Goal: Obtain resource: Obtain resource

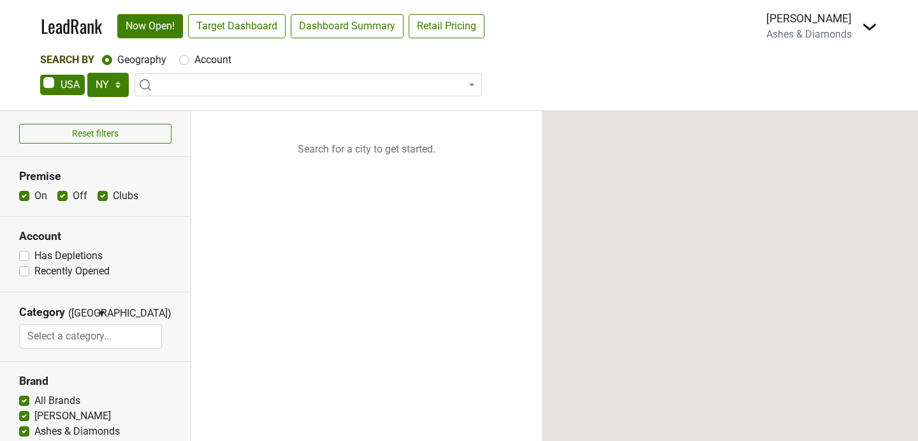
select select "NY"
select select
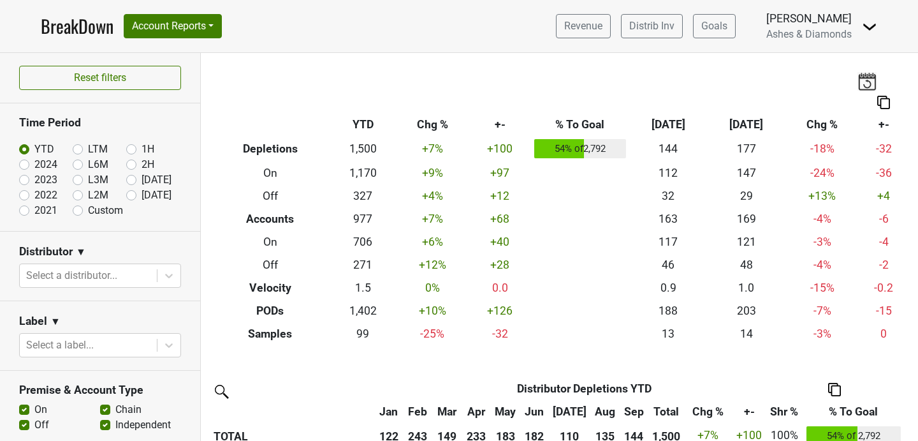
click at [74, 31] on link "BreakDown" at bounding box center [77, 26] width 73 height 27
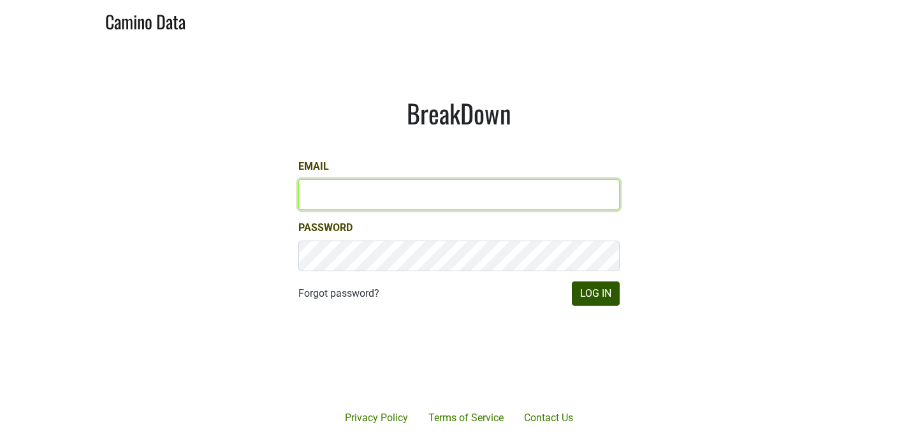
type input "chad@ashesdiamonds.com"
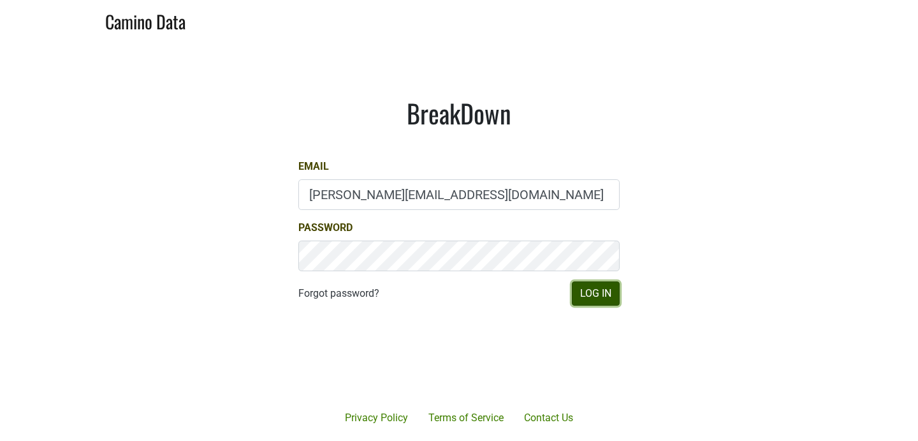
click at [602, 302] on button "Log In" at bounding box center [596, 293] width 48 height 24
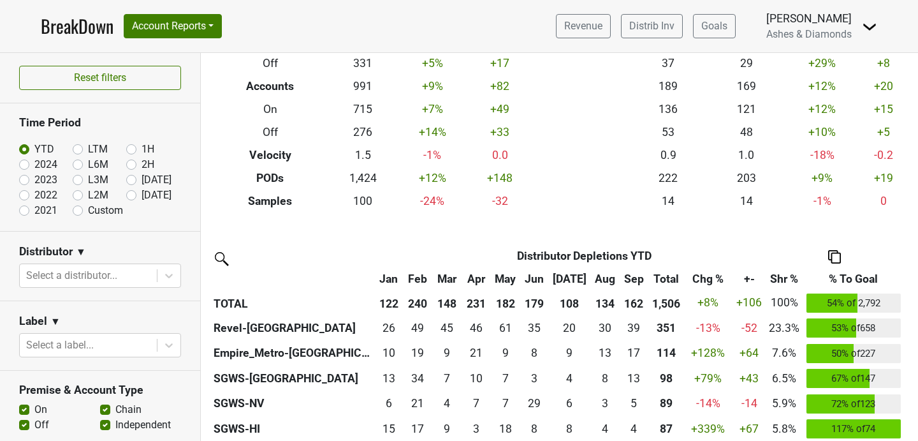
scroll to position [153, 0]
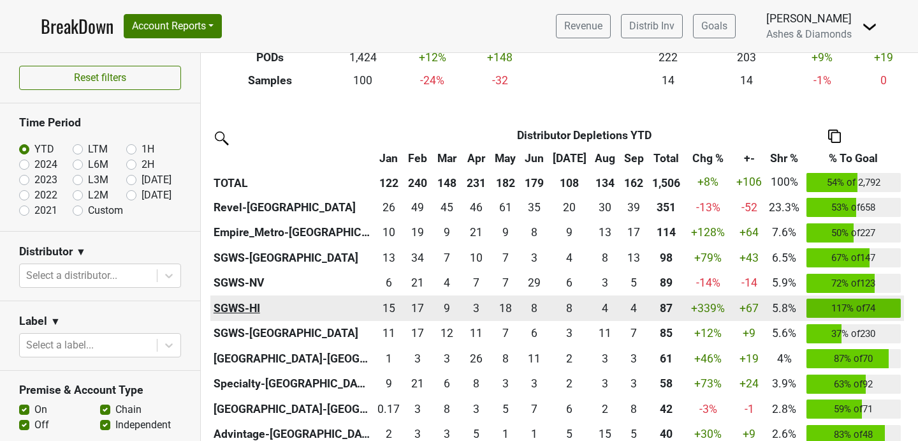
scroll to position [306, 0]
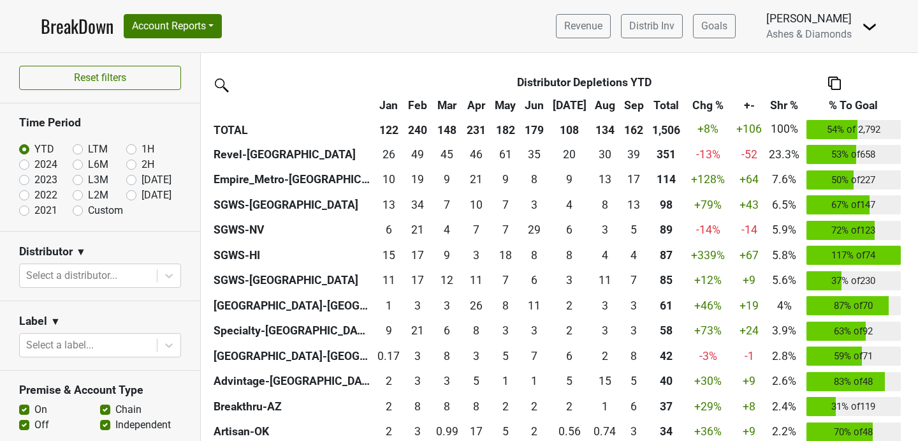
click at [142, 193] on label "[DATE]" at bounding box center [157, 194] width 30 height 15
click at [126, 193] on input "[DATE]" at bounding box center [151, 193] width 51 height 13
radio input "true"
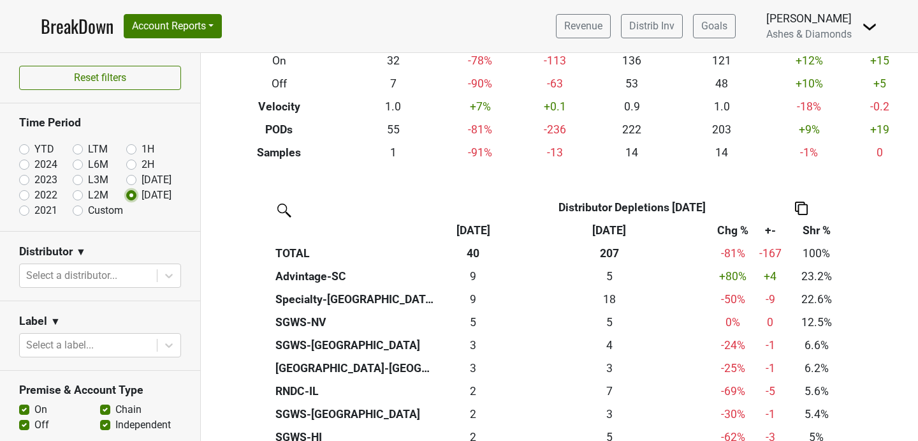
scroll to position [230, 0]
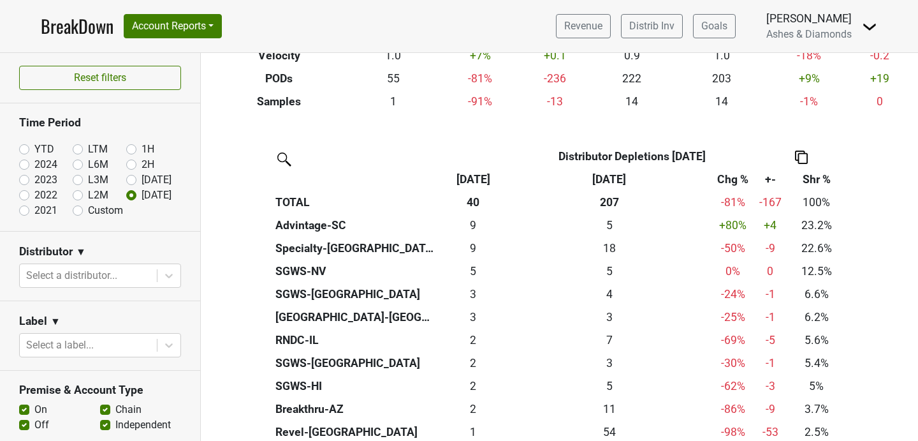
click at [16, 148] on section "Time Period YTD LTM 1H 2024 L6M 2H 2023 L3M Sep '25 2022 L2M Oct '25 2021 Custom" at bounding box center [100, 167] width 200 height 128
click at [34, 149] on label "YTD" at bounding box center [44, 149] width 20 height 15
click at [22, 149] on input "YTD" at bounding box center [44, 148] width 51 height 13
radio input "true"
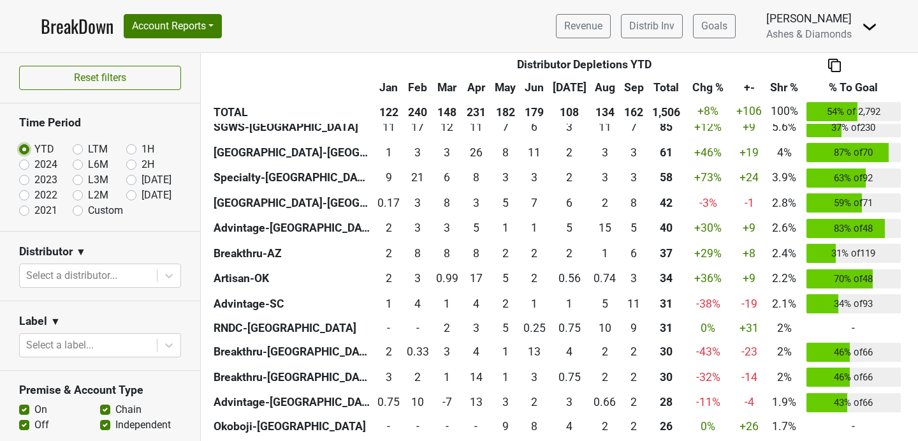
scroll to position [207, 0]
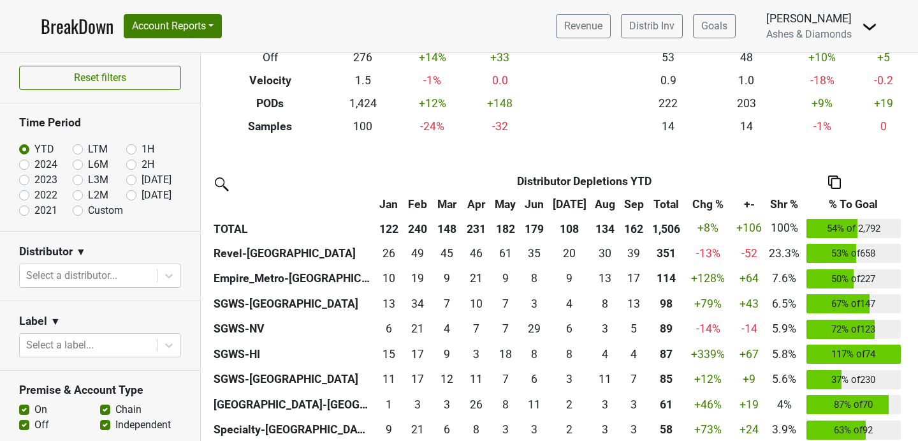
click at [82, 215] on div "Custom" at bounding box center [100, 210] width 54 height 15
click at [80, 212] on input "Custom" at bounding box center [98, 209] width 51 height 13
radio input "true"
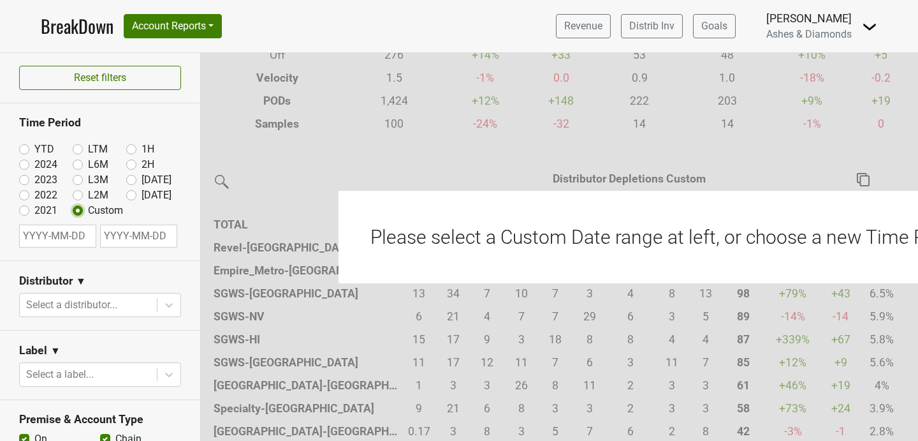
scroll to position [205, 0]
select select "9"
select select "2025"
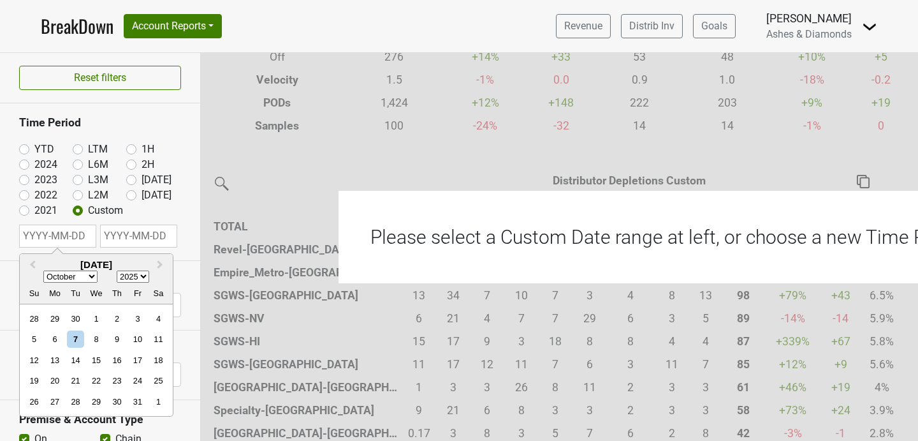
click at [56, 239] on input "text" at bounding box center [57, 235] width 77 height 23
click at [82, 276] on select "January February March April May June July August September October November De…" at bounding box center [70, 277] width 54 height 12
select select "0"
click at [43, 271] on select "January February March April May June July August September October November De…" at bounding box center [70, 277] width 54 height 12
click at [98, 323] on div "1" at bounding box center [95, 318] width 17 height 17
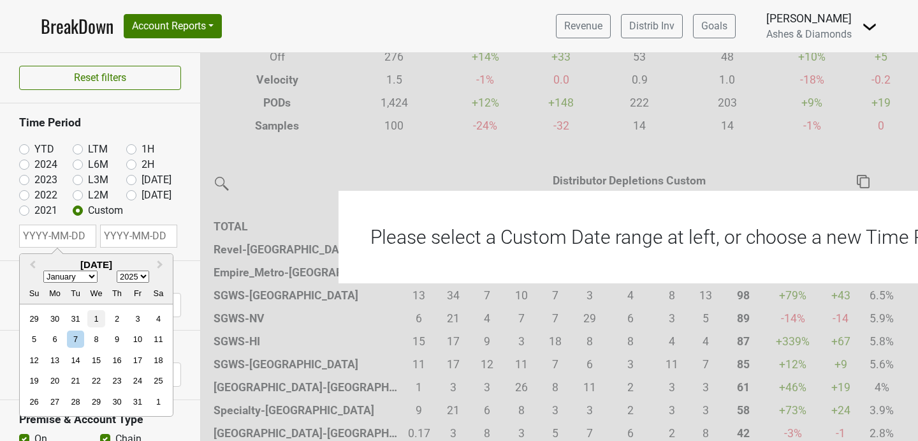
type input "2025-01-01"
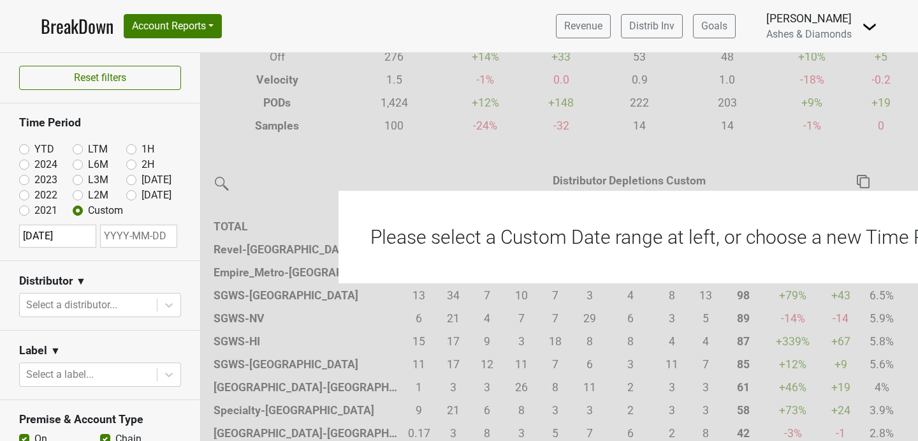
click at [138, 244] on input "text" at bounding box center [138, 235] width 77 height 23
select select "9"
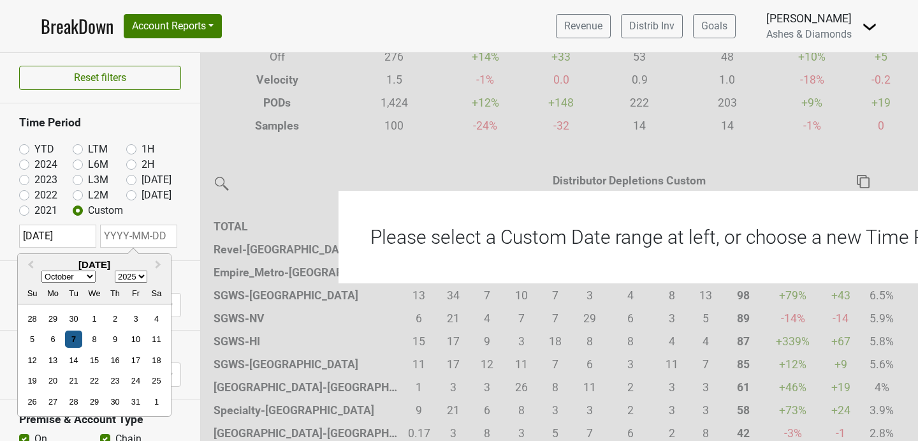
click at [80, 336] on div "7" at bounding box center [73, 339] width 17 height 17
type input "[DATE]"
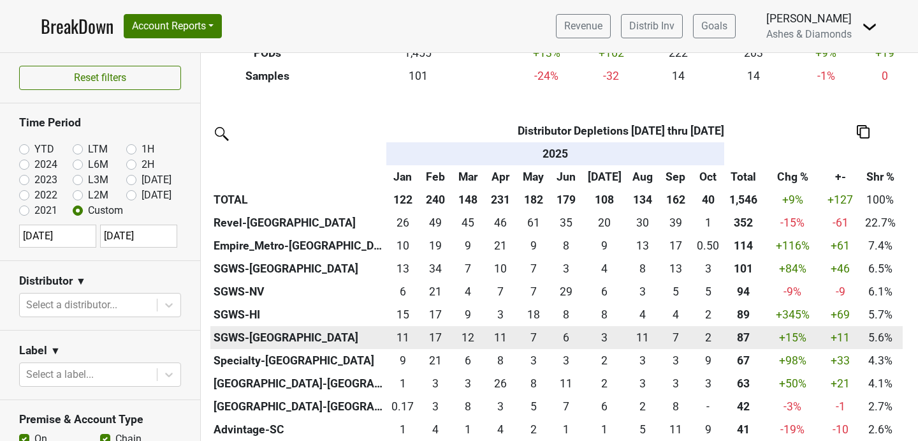
scroll to position [306, 0]
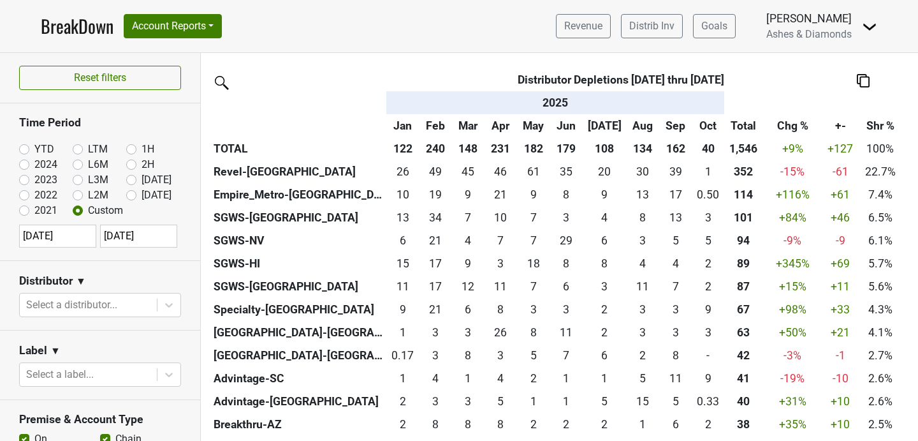
click at [867, 85] on img at bounding box center [863, 80] width 13 height 13
click at [857, 59] on div "Export to Excel" at bounding box center [861, 57] width 65 height 18
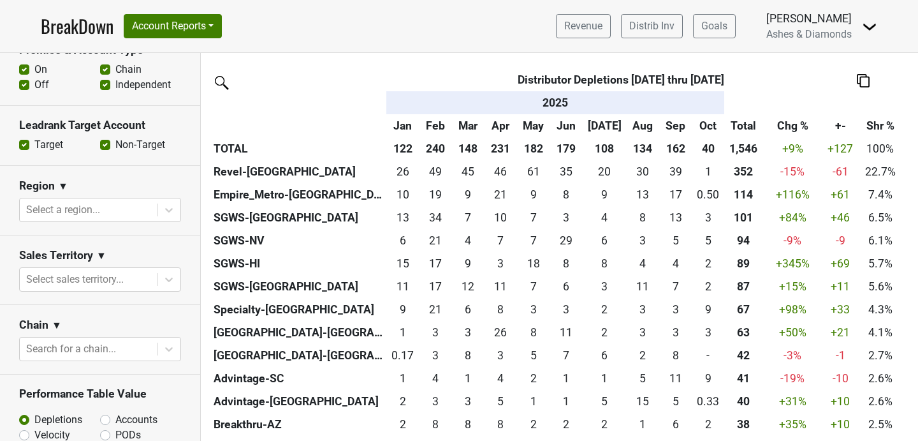
scroll to position [446, 0]
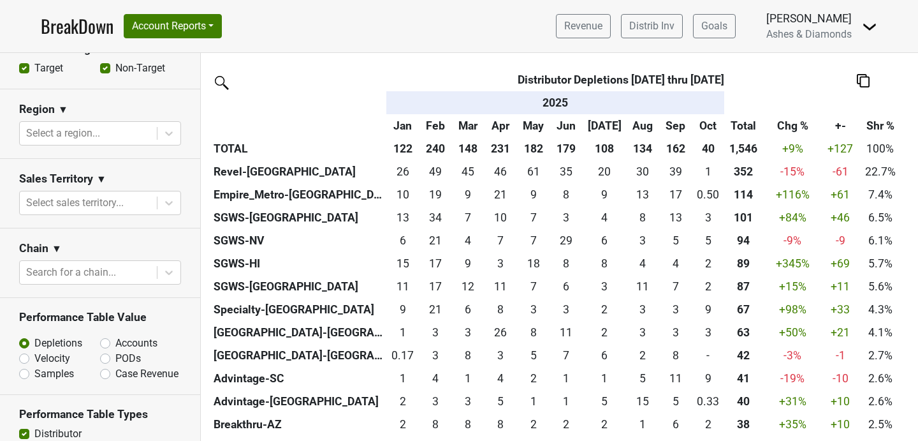
click at [115, 360] on label "PODs" at bounding box center [128, 358] width 26 height 15
click at [100, 360] on input "PODs" at bounding box center [138, 357] width 77 height 13
radio input "true"
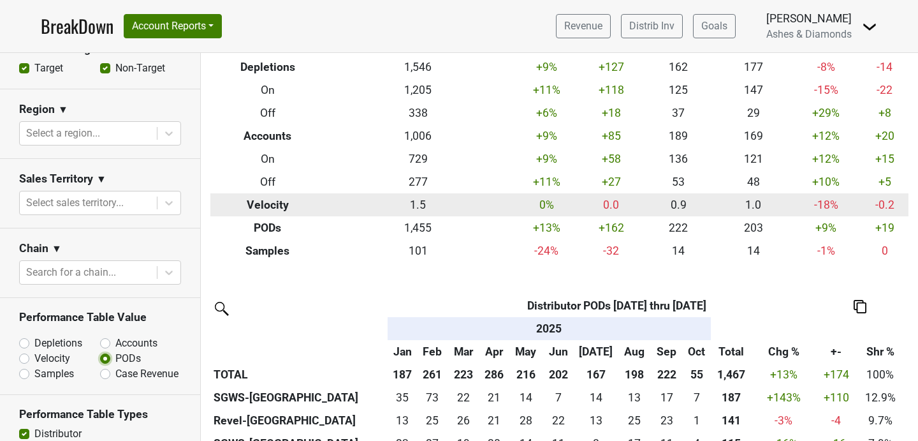
scroll to position [153, 0]
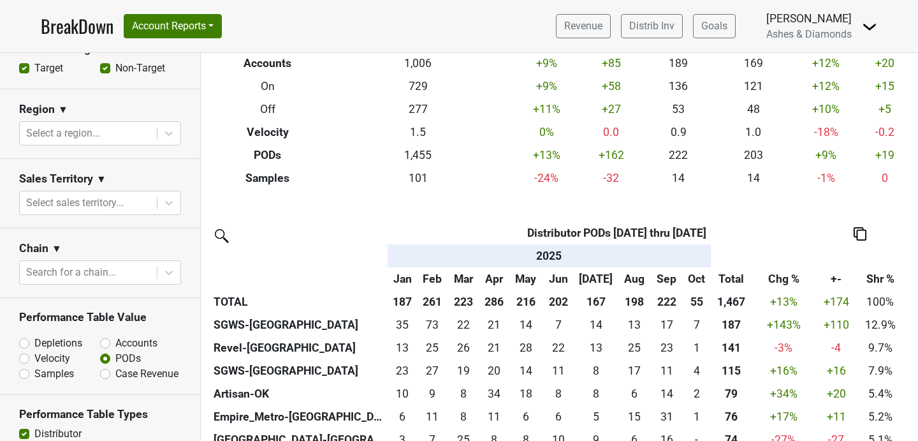
click at [861, 235] on img at bounding box center [860, 233] width 13 height 13
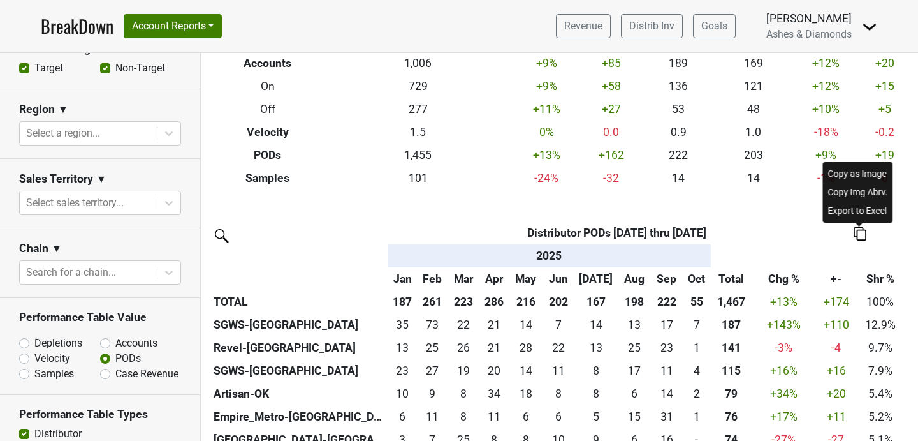
click at [852, 209] on div "Export to Excel" at bounding box center [858, 211] width 65 height 18
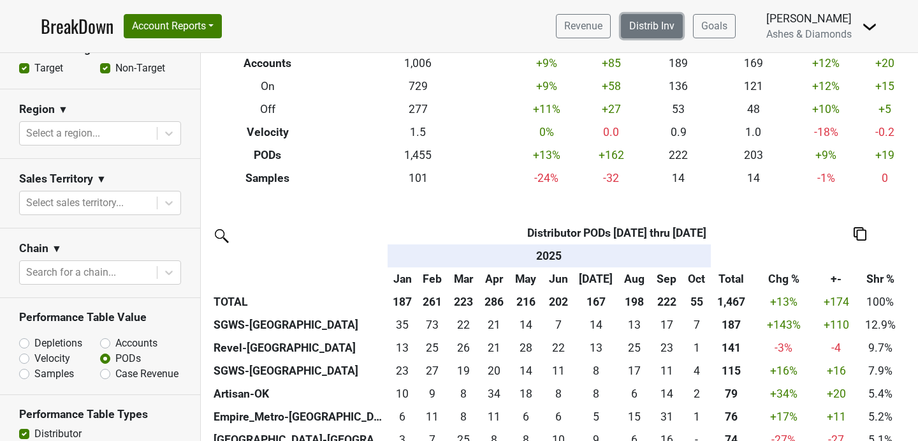
click at [668, 27] on link "Distrib Inv" at bounding box center [652, 26] width 62 height 24
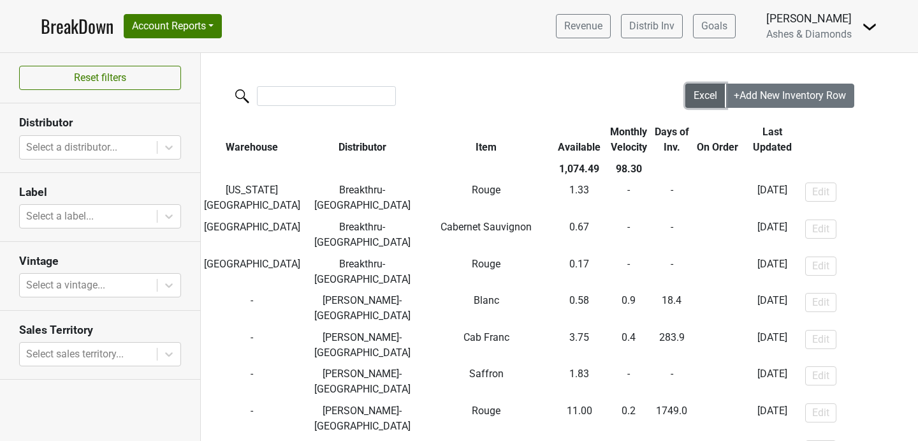
click at [697, 89] on button "Excel" at bounding box center [706, 96] width 41 height 24
click at [85, 19] on link "BreakDown" at bounding box center [77, 26] width 73 height 27
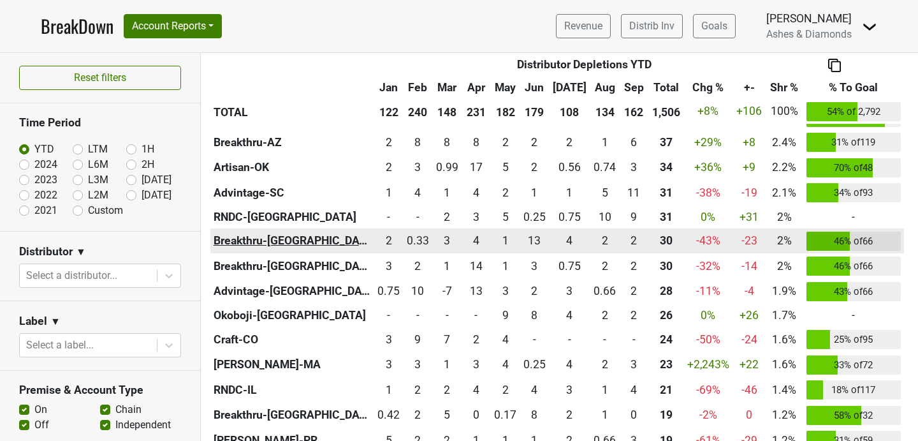
scroll to position [571, 0]
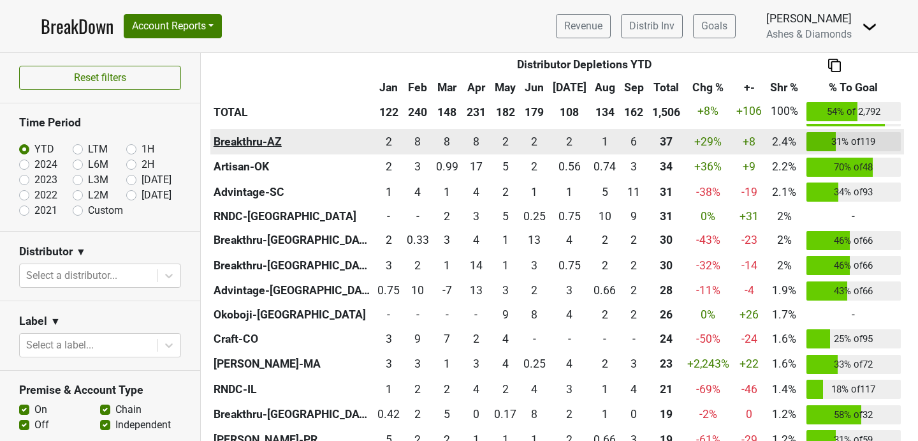
click at [224, 147] on th "Breakthru-AZ" at bounding box center [292, 142] width 164 height 26
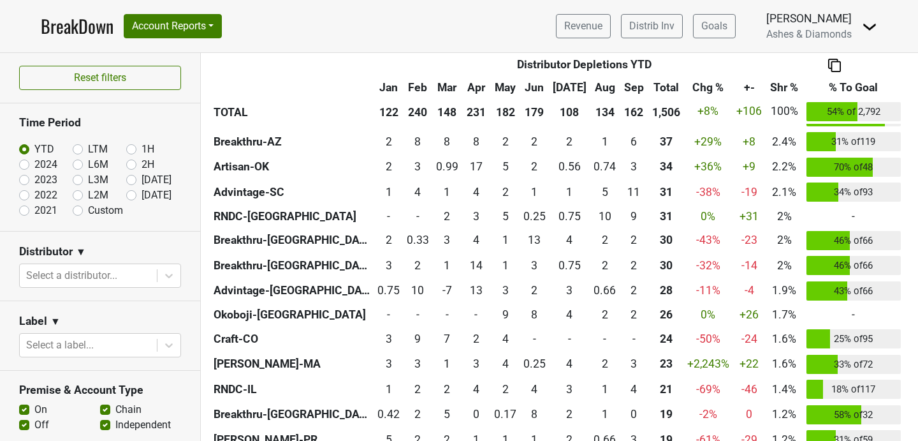
click at [88, 162] on label "L6M" at bounding box center [98, 164] width 20 height 15
click at [78, 162] on input "L6M" at bounding box center [98, 163] width 51 height 13
radio input "true"
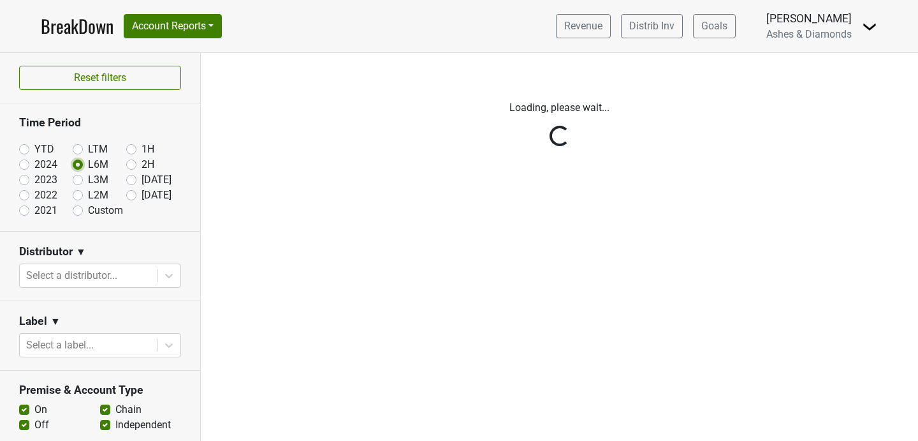
scroll to position [0, 0]
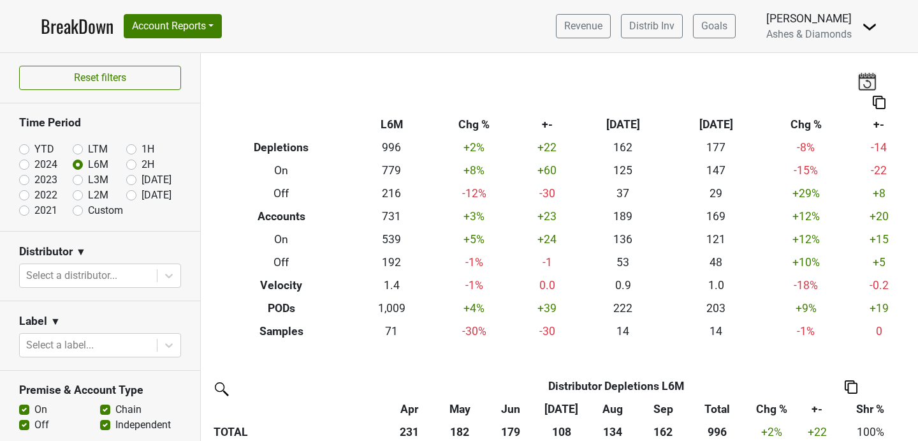
click at [88, 205] on label "Custom" at bounding box center [105, 210] width 35 height 15
click at [85, 205] on input "Custom" at bounding box center [98, 209] width 51 height 13
radio input "true"
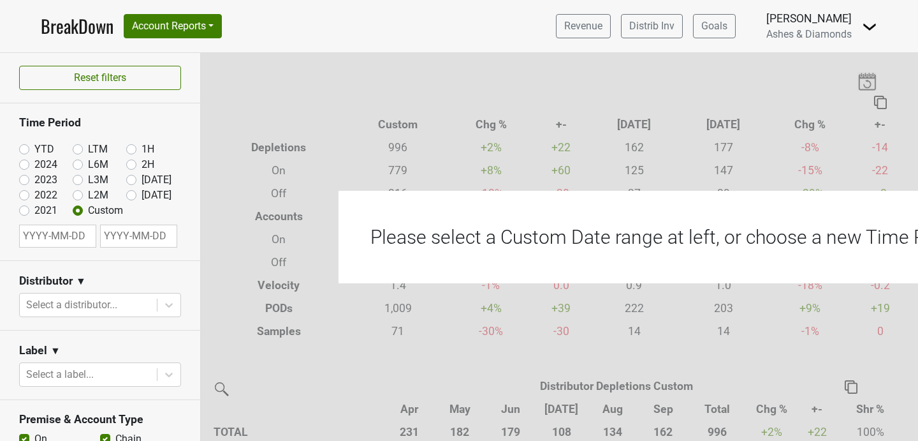
click at [43, 241] on input "text" at bounding box center [57, 235] width 77 height 23
select select "9"
select select "2025"
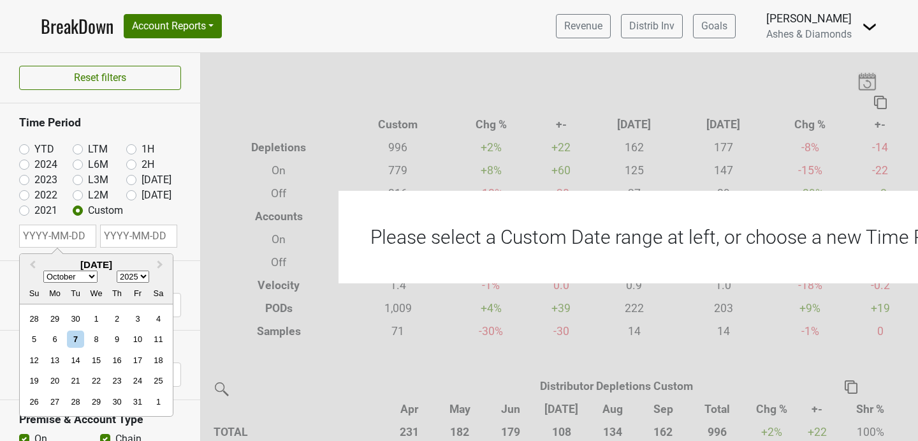
click at [61, 274] on select "January February March April May June July August September October November De…" at bounding box center [70, 277] width 54 height 12
select select "0"
click at [43, 271] on select "January February March April May June July August September October November De…" at bounding box center [70, 277] width 54 height 12
click at [95, 314] on div "1" at bounding box center [95, 318] width 17 height 17
type input "2025-01-01"
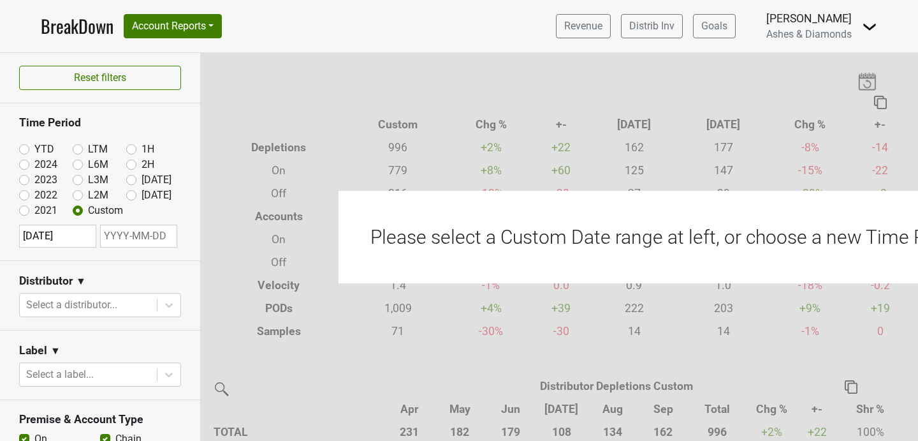
select select "9"
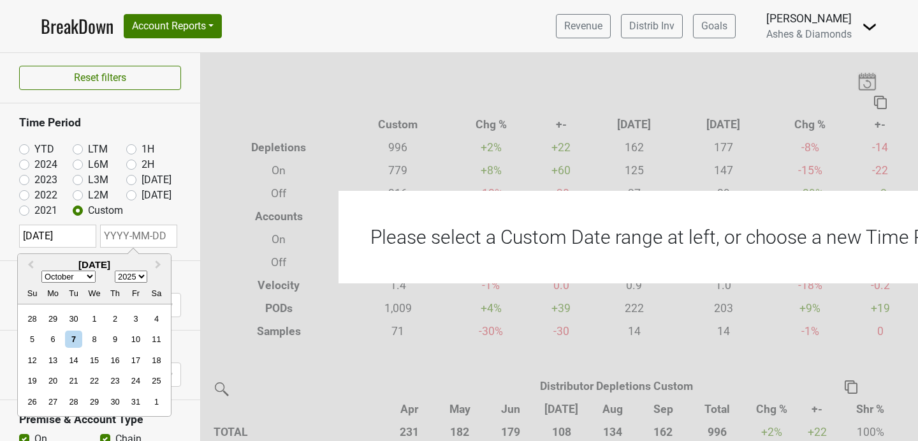
click at [117, 233] on input "text" at bounding box center [138, 235] width 77 height 23
click at [77, 344] on div "7" at bounding box center [73, 339] width 17 height 17
type input "2025-10-07"
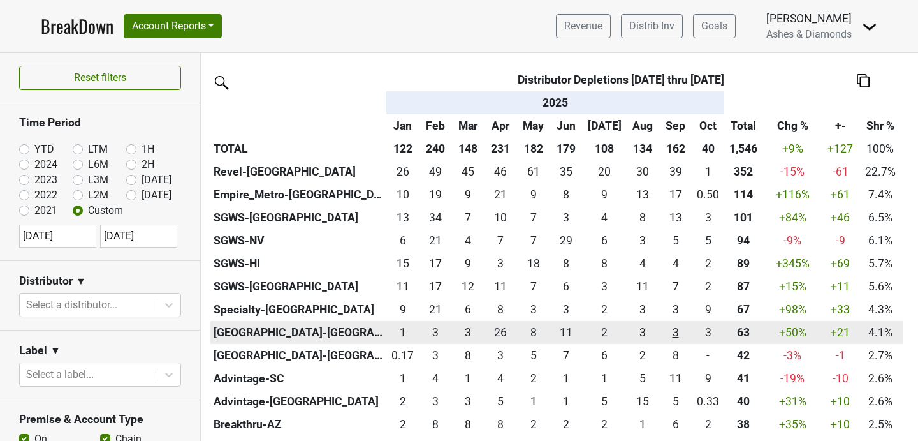
scroll to position [383, 0]
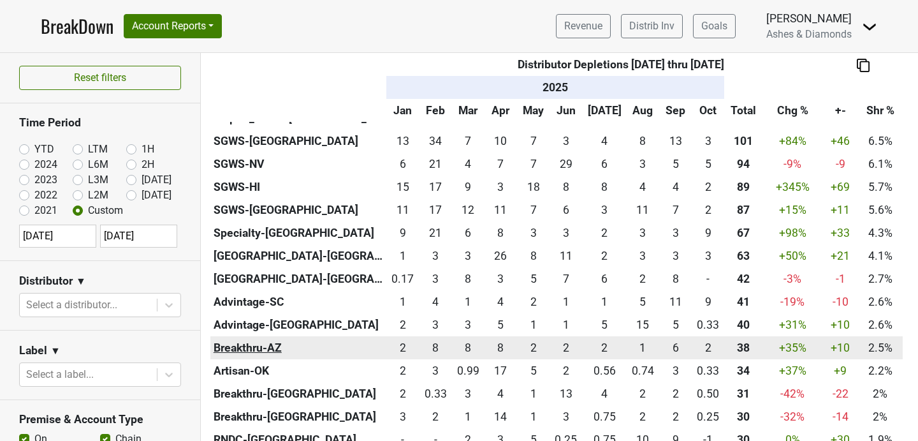
click at [275, 351] on th "Breakthru-AZ" at bounding box center [298, 347] width 176 height 23
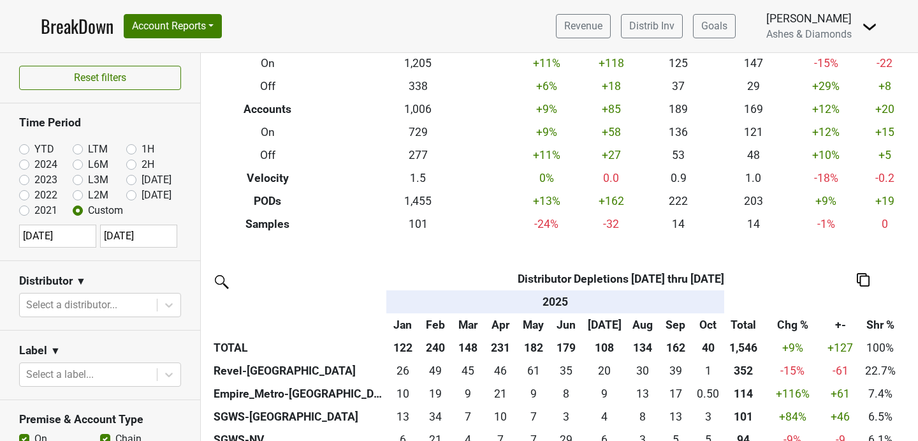
scroll to position [24, 0]
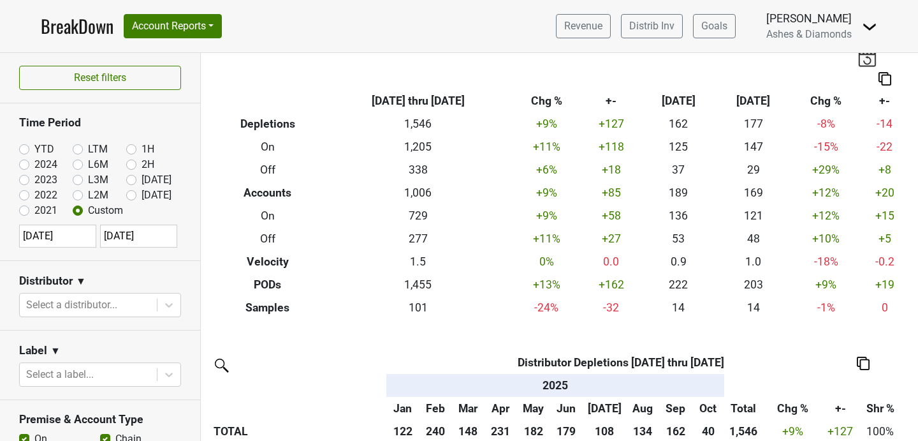
click at [77, 25] on link "BreakDown" at bounding box center [77, 26] width 73 height 27
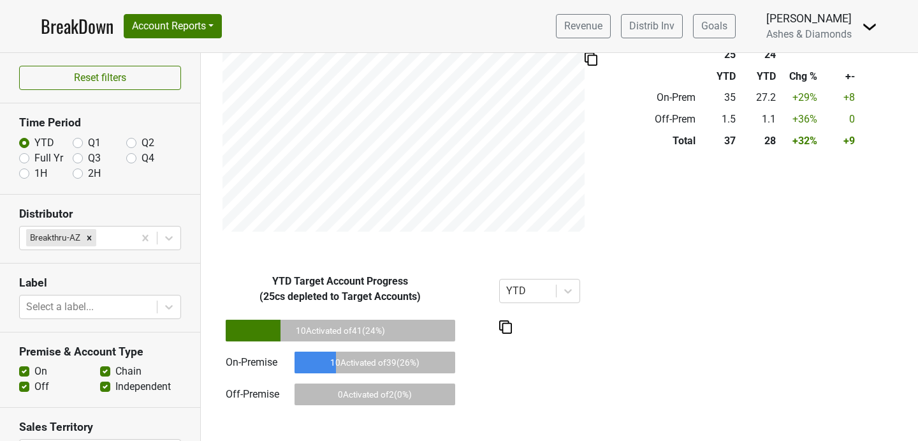
scroll to position [230, 0]
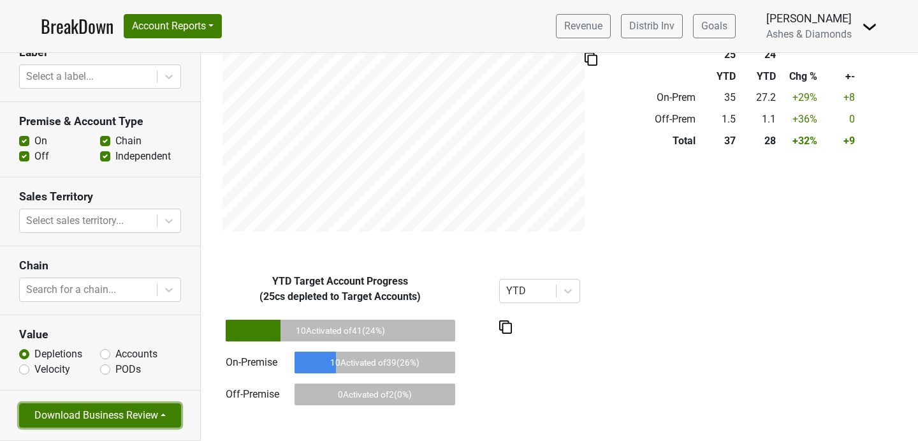
click at [125, 423] on button "Download Business Review" at bounding box center [100, 415] width 162 height 24
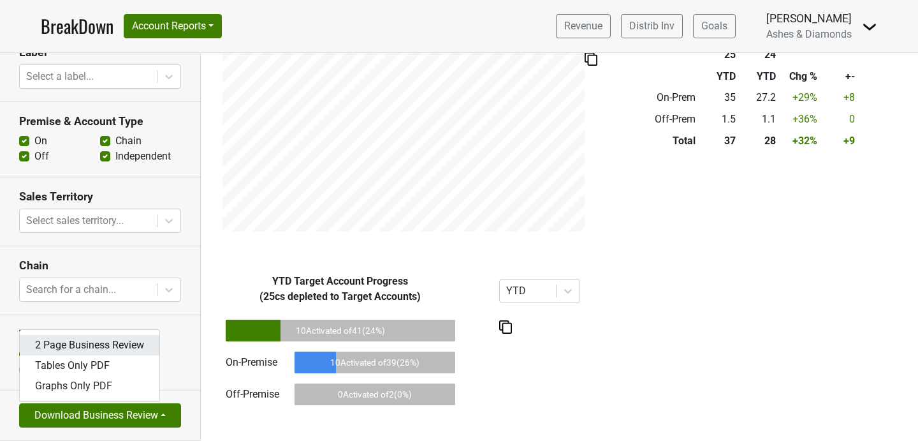
click at [129, 342] on link "2 Page Business Review" at bounding box center [90, 345] width 140 height 20
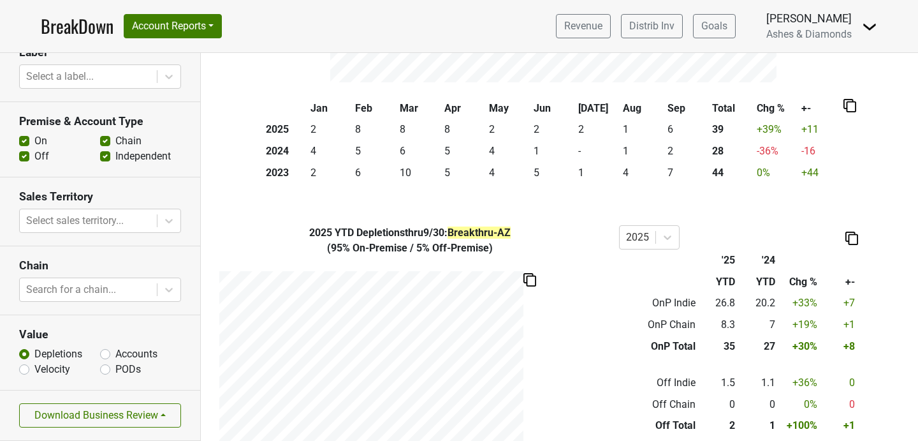
scroll to position [306, 0]
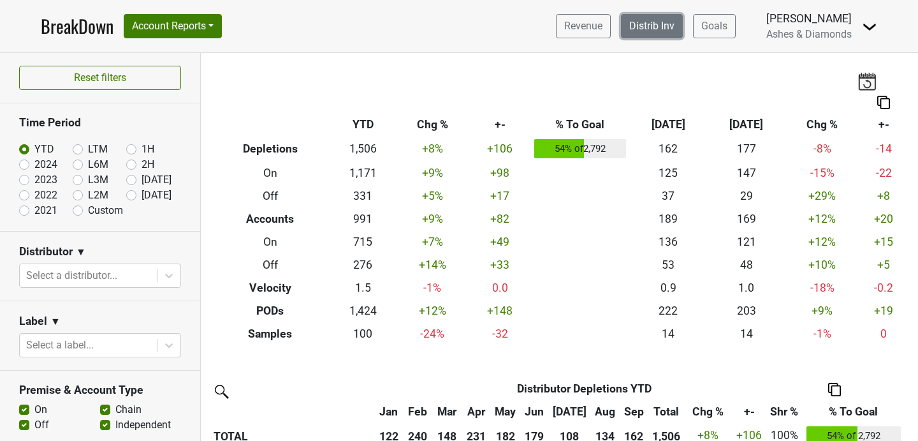
click at [663, 28] on link "Distrib Inv" at bounding box center [652, 26] width 62 height 24
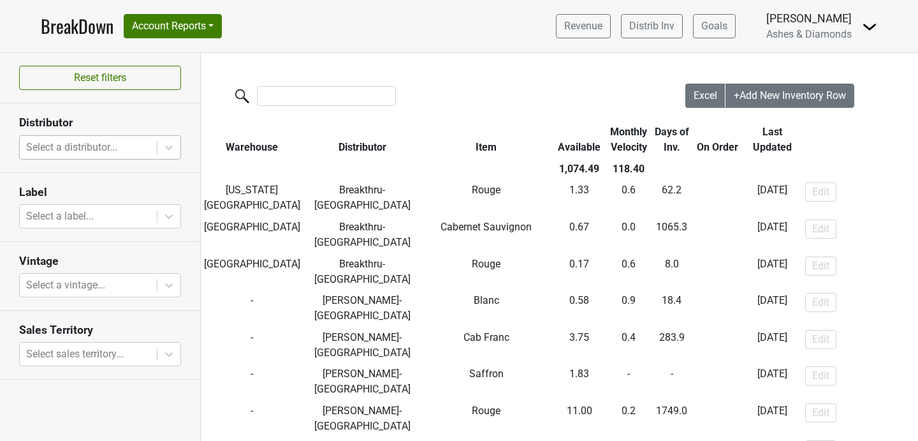
click at [89, 147] on div at bounding box center [88, 147] width 124 height 18
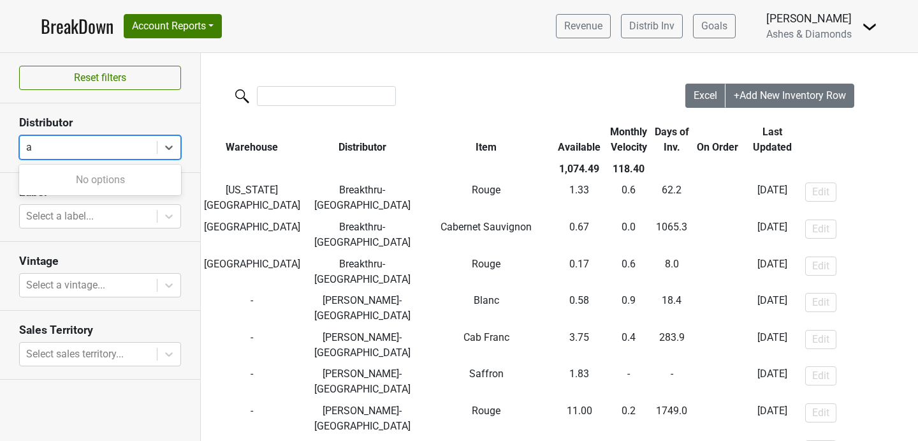
type input "az"
click at [134, 173] on div "Breakthru-AZ" at bounding box center [100, 180] width 162 height 26
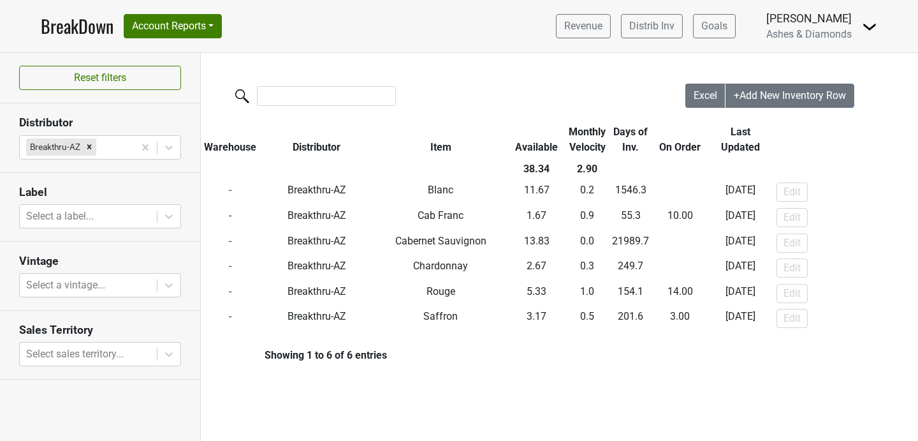
click at [485, 358] on div "Excel +Add New Inventory Row Warehouse Distributor Item Available Monthly Veloc…" at bounding box center [559, 220] width 717 height 334
click at [88, 145] on icon "Remove Breakthru-AZ" at bounding box center [89, 147] width 4 height 4
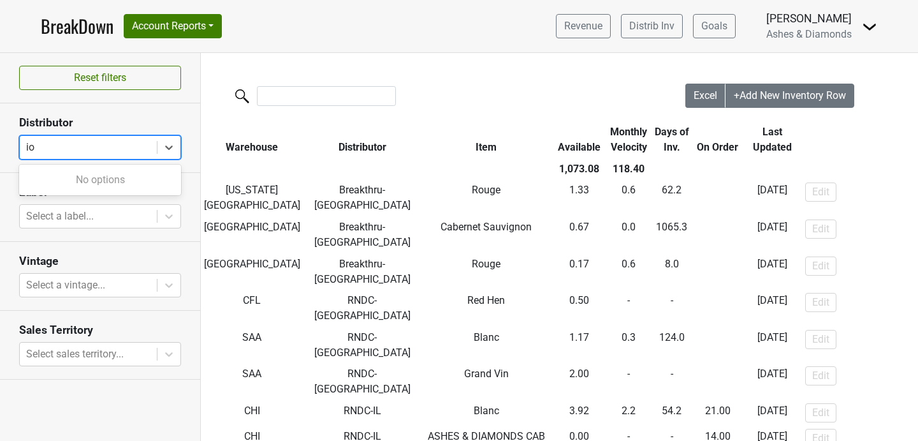
type input "i"
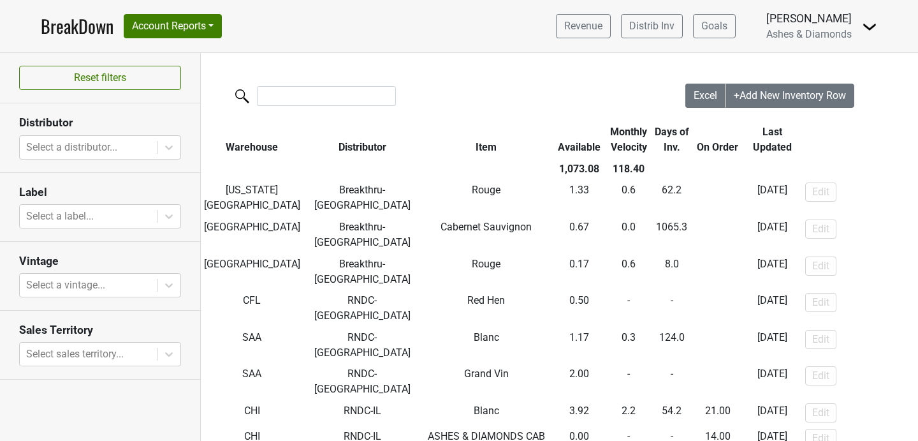
click at [87, 29] on link "BreakDown" at bounding box center [77, 26] width 73 height 27
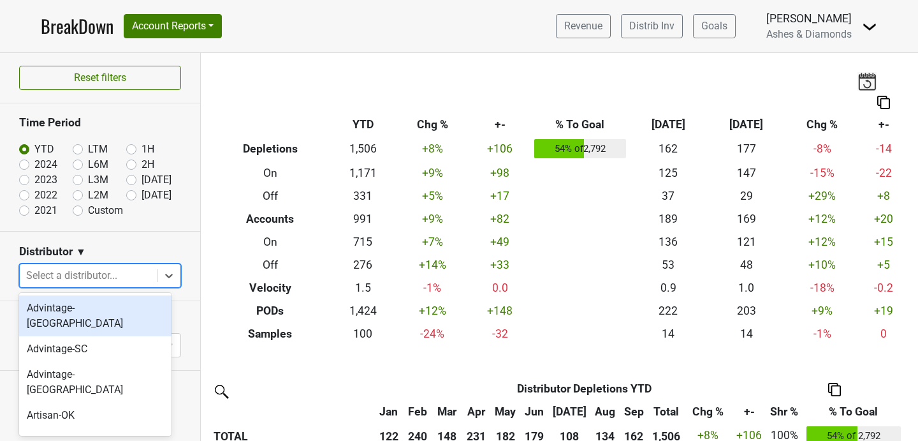
click at [110, 276] on div at bounding box center [88, 276] width 124 height 18
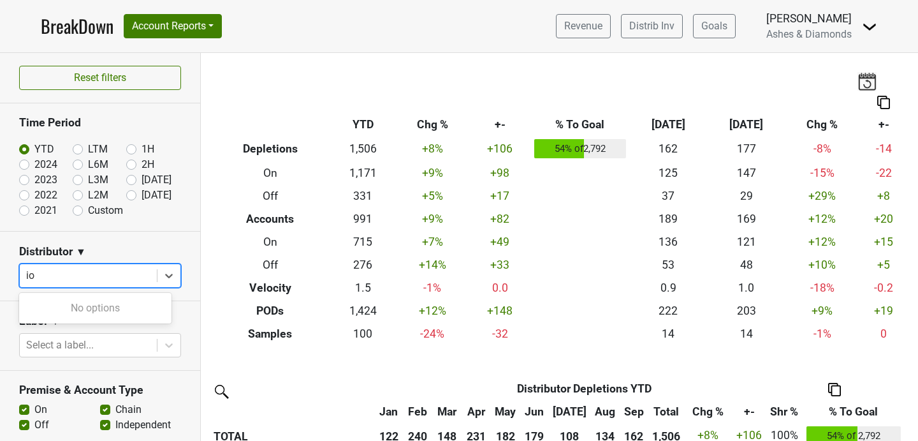
type input "i"
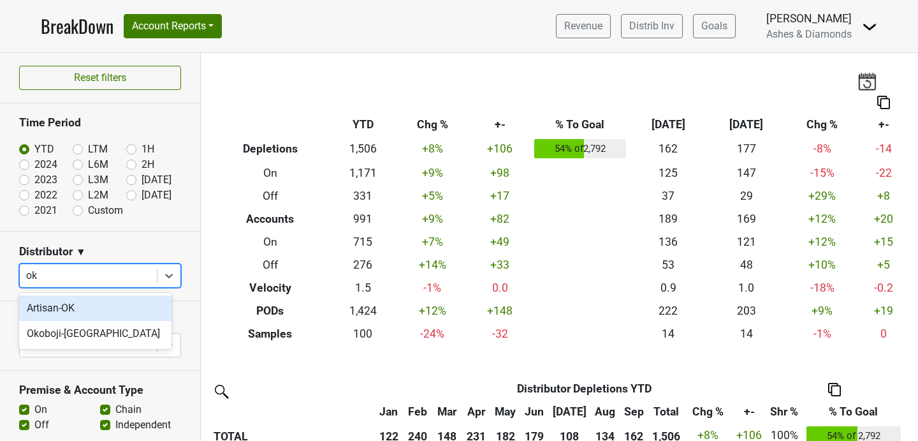
type input "oko"
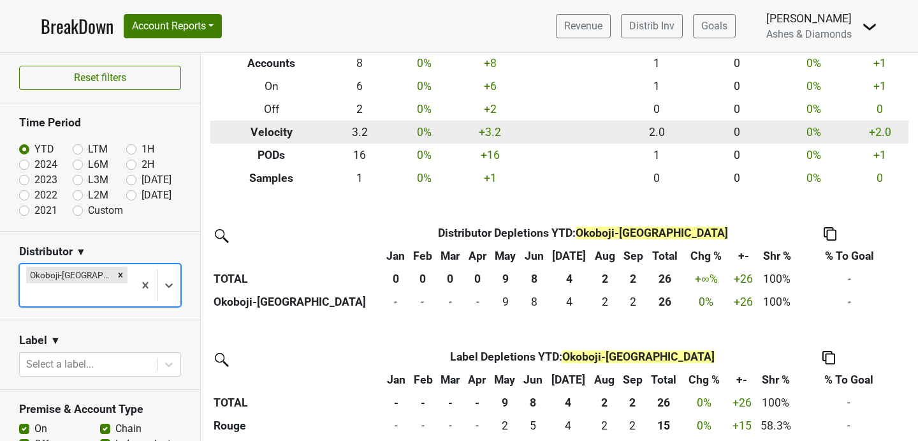
scroll to position [228, 0]
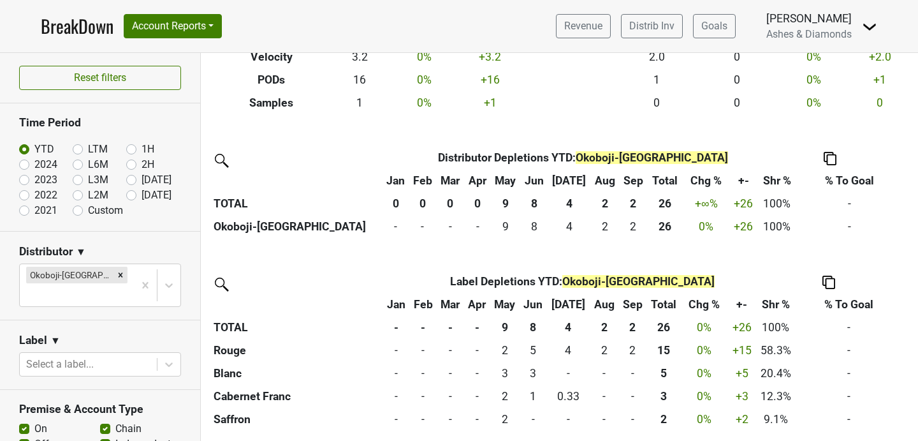
click at [88, 210] on label "Custom" at bounding box center [105, 210] width 35 height 15
click at [75, 210] on input "Custom" at bounding box center [98, 209] width 51 height 13
radio input "true"
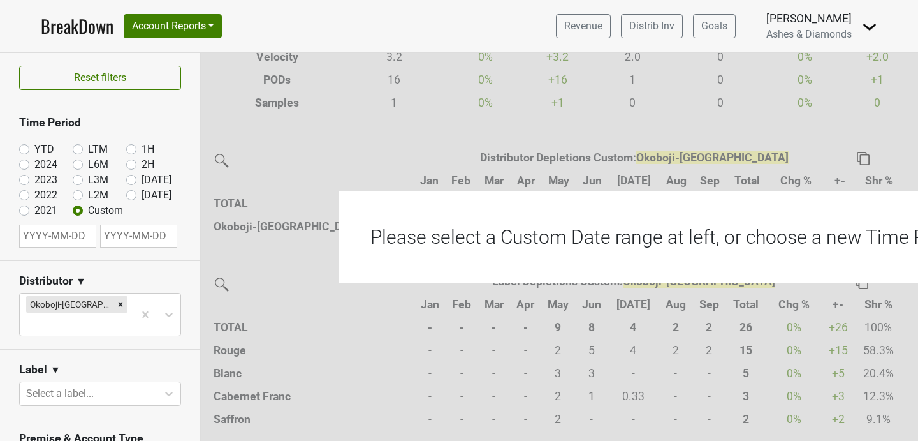
click at [41, 237] on input "text" at bounding box center [57, 235] width 77 height 23
select select "9"
select select "2025"
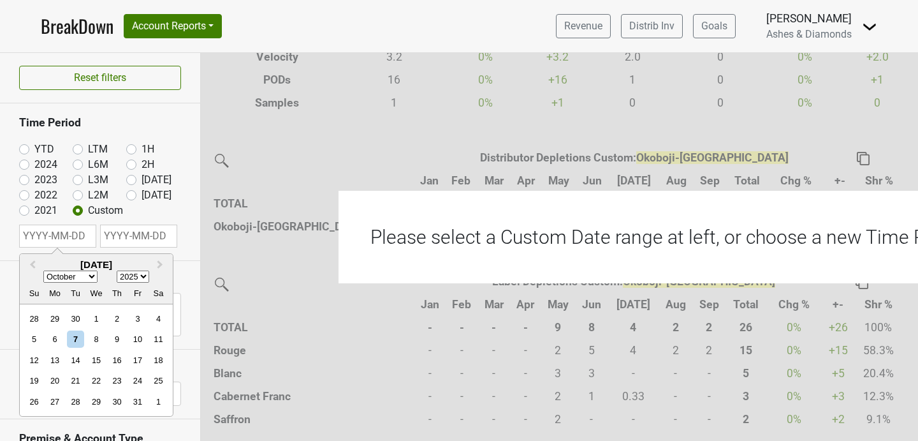
click at [90, 276] on select "January February March April May June July August September October November De…" at bounding box center [70, 277] width 54 height 12
select select "0"
click at [43, 271] on select "January February March April May June July August September October November De…" at bounding box center [70, 277] width 54 height 12
click at [100, 312] on div "1" at bounding box center [95, 318] width 17 height 17
type input "2025-01-01"
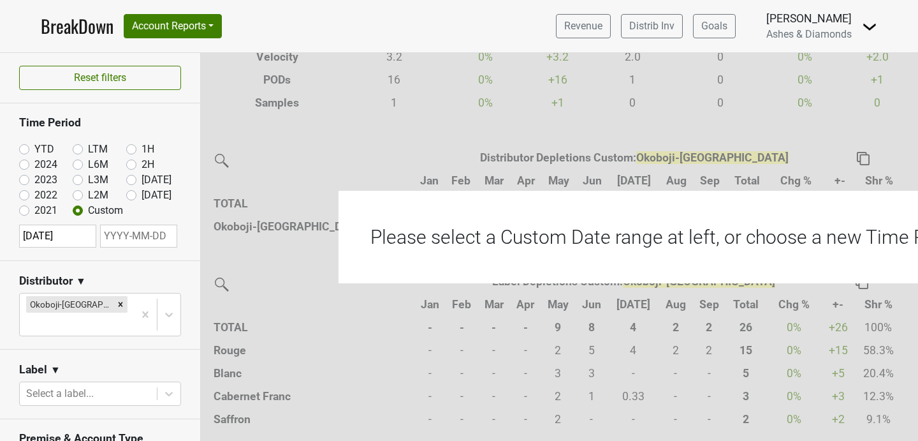
click at [129, 239] on input "text" at bounding box center [138, 235] width 77 height 23
select select "9"
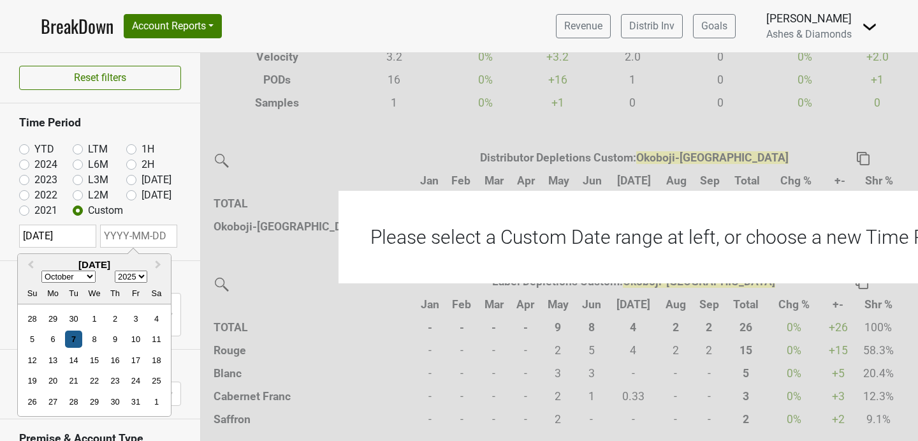
click at [74, 341] on div "7" at bounding box center [73, 339] width 17 height 17
type input "[DATE]"
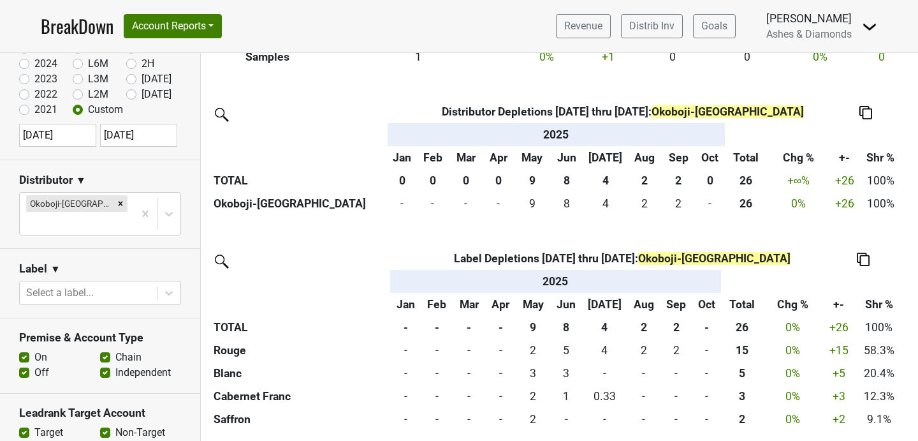
scroll to position [230, 0]
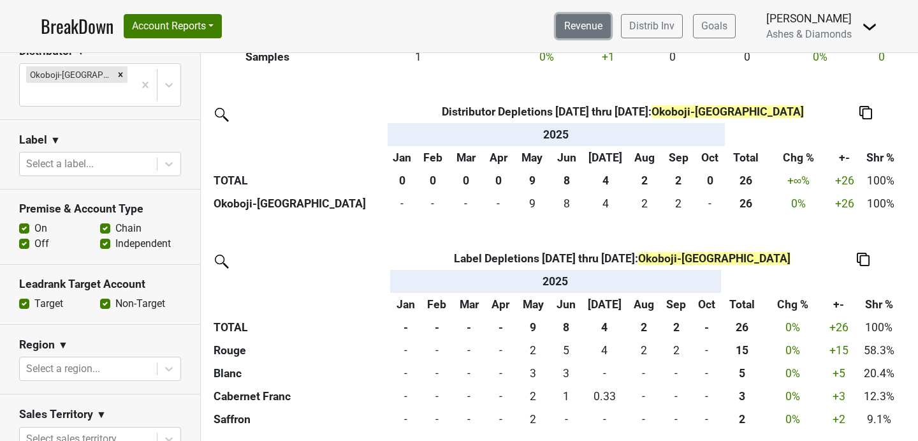
click at [561, 35] on link "Revenue" at bounding box center [583, 26] width 55 height 24
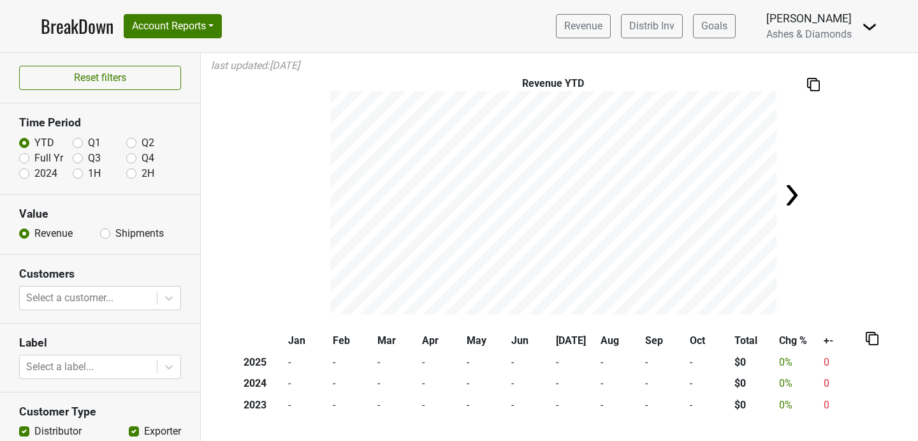
click at [48, 2] on nav "BreakDown Account Reports SuperRanker Map Award Progress Chain Compliance CRM N…" at bounding box center [459, 26] width 857 height 52
click at [56, 17] on link "BreakDown" at bounding box center [77, 26] width 73 height 27
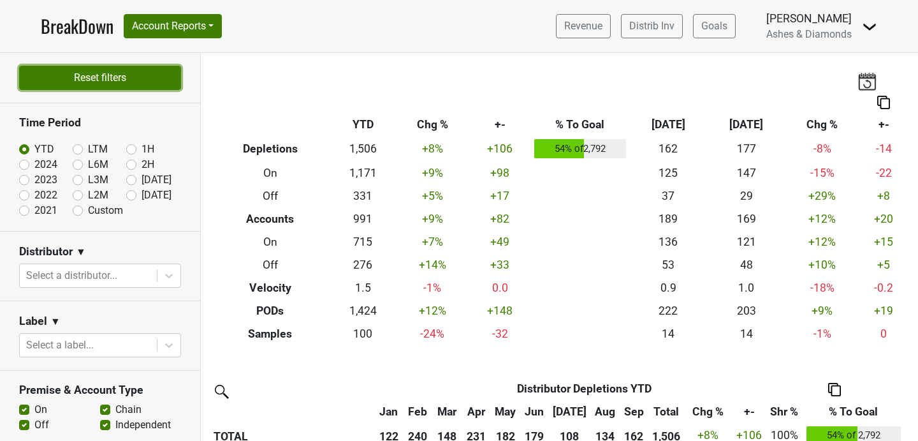
click at [70, 82] on button "Reset filters" at bounding box center [100, 78] width 162 height 24
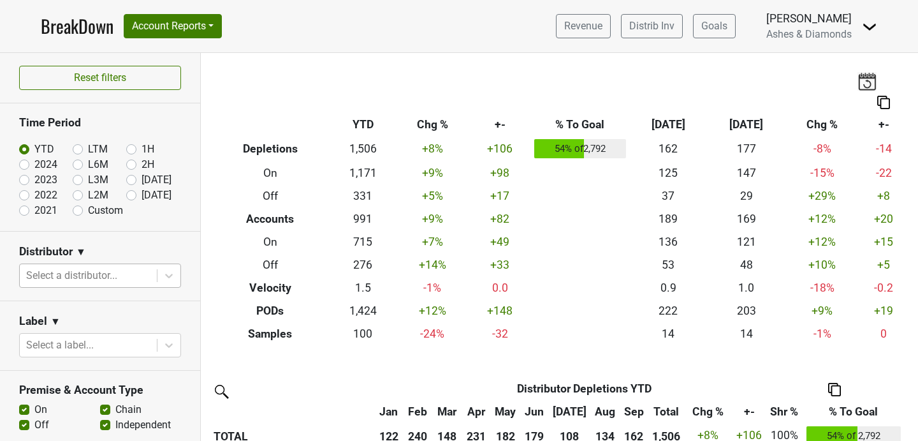
click at [112, 275] on div at bounding box center [88, 276] width 124 height 18
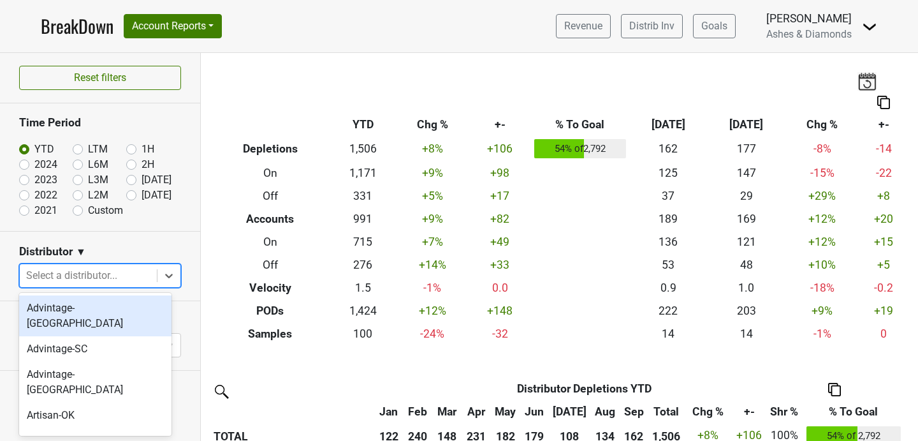
click at [259, 74] on div "Breakdown Type YTD Chg % +- % To Goal Sep ‘25 Sep ‘24 Chg % +- Depletions 1,506…" at bounding box center [559, 199] width 717 height 292
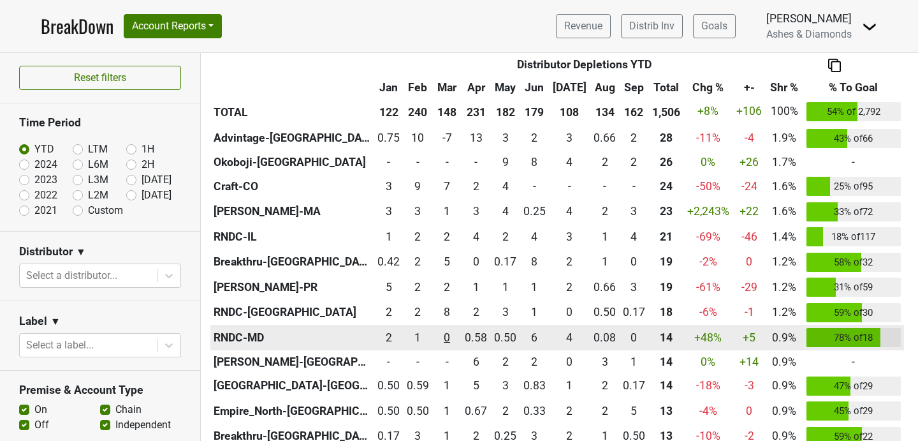
scroll to position [732, 0]
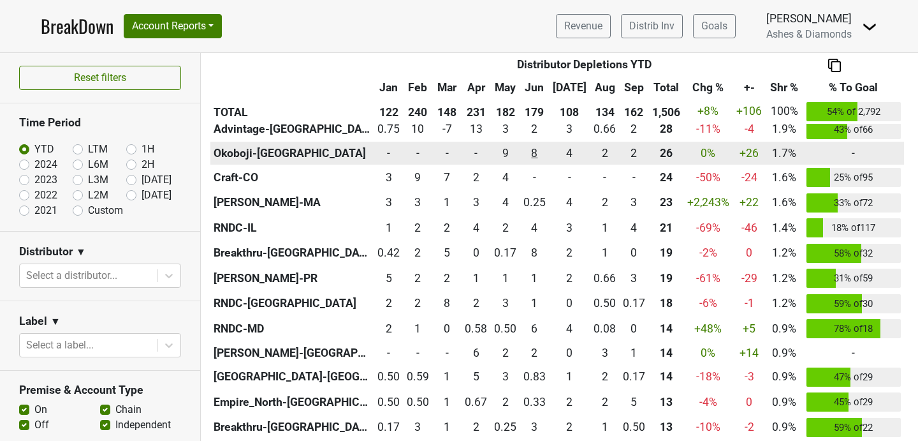
click at [542, 152] on div "8 8" at bounding box center [534, 153] width 23 height 17
click at [242, 154] on th "Okoboji-[GEOGRAPHIC_DATA]" at bounding box center [292, 153] width 164 height 23
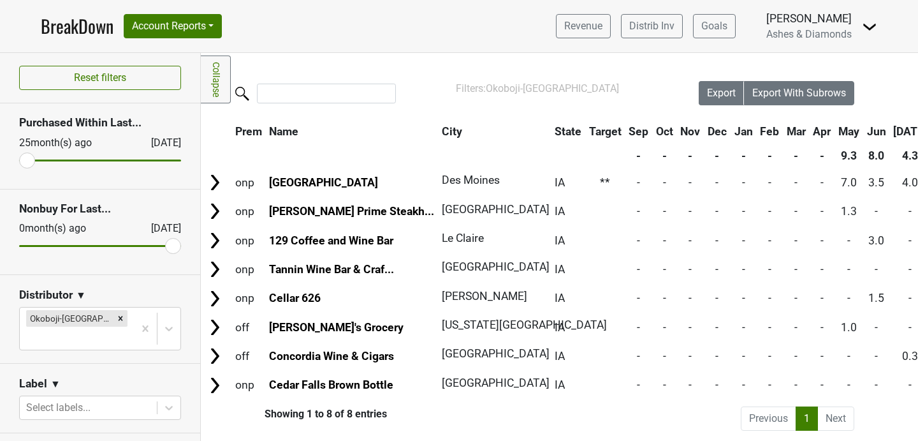
click at [121, 93] on section "Reset filters" at bounding box center [100, 78] width 200 height 50
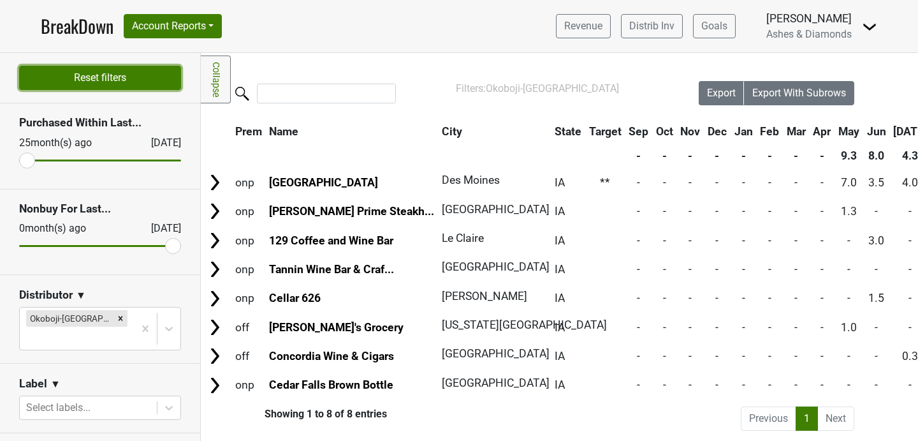
click at [112, 71] on button "Reset filters" at bounding box center [100, 78] width 162 height 24
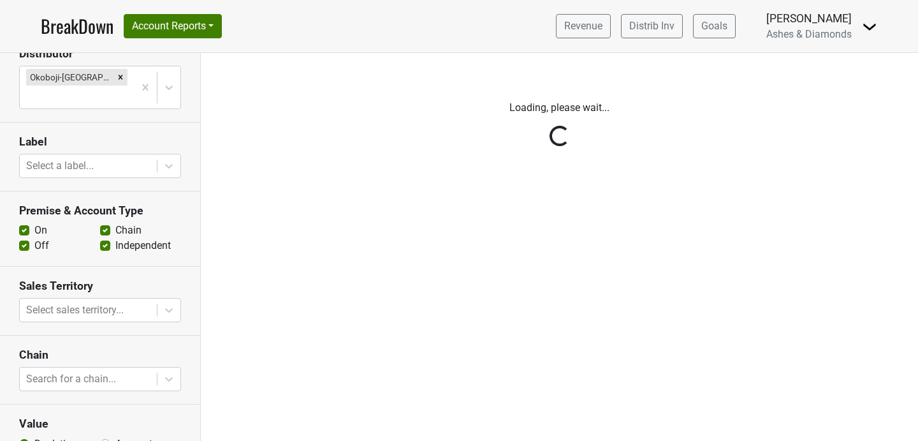
scroll to position [230, 0]
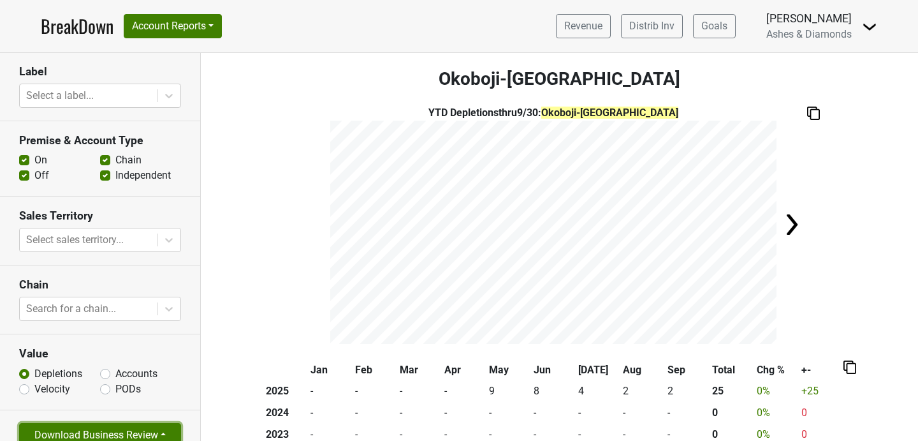
click at [130, 423] on button "Download Business Review" at bounding box center [100, 435] width 162 height 24
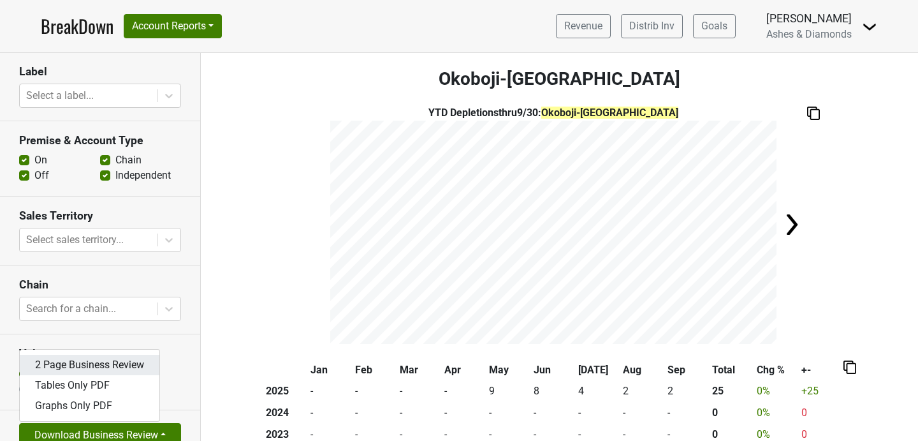
click at [118, 355] on link "2 Page Business Review" at bounding box center [90, 365] width 140 height 20
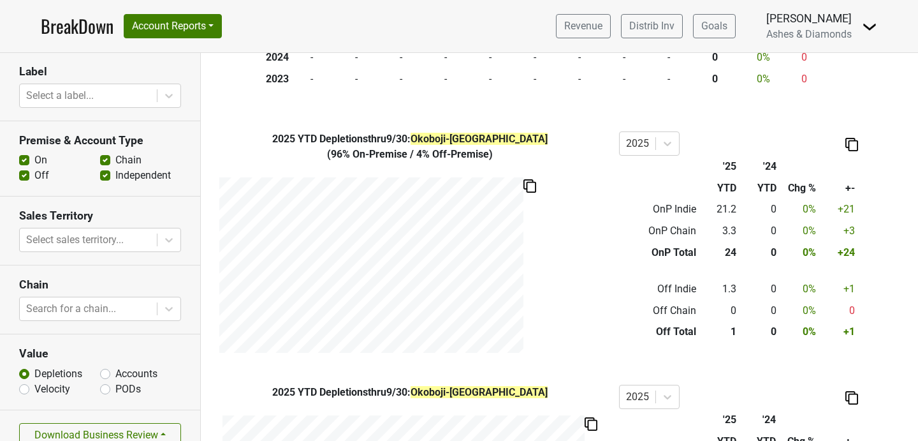
scroll to position [688, 0]
